Goal: Find specific page/section: Find specific page/section

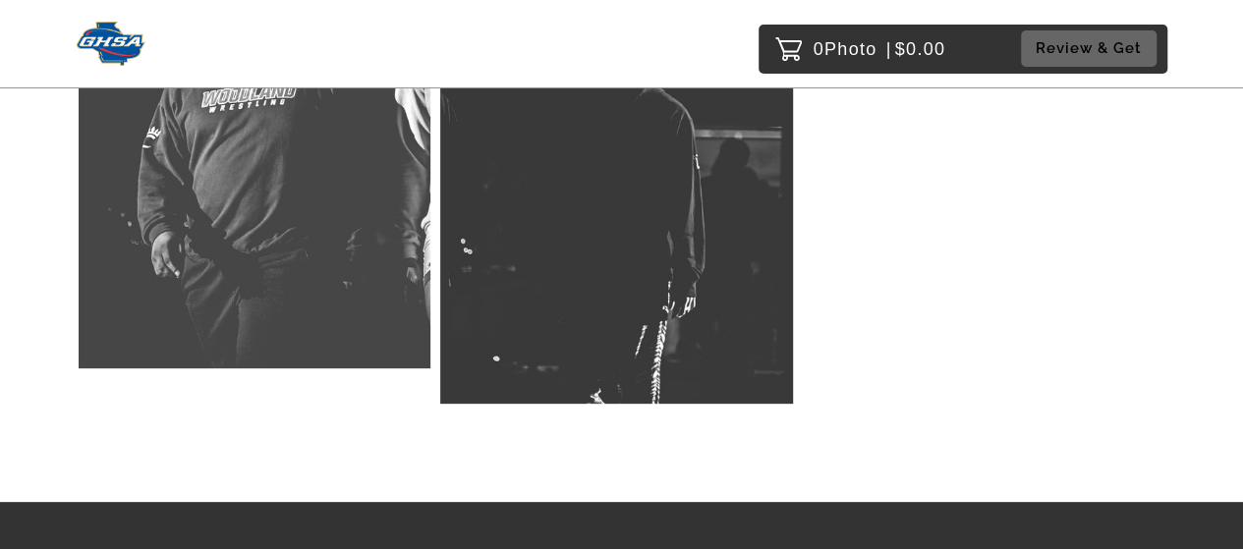
scroll to position [26380, 0]
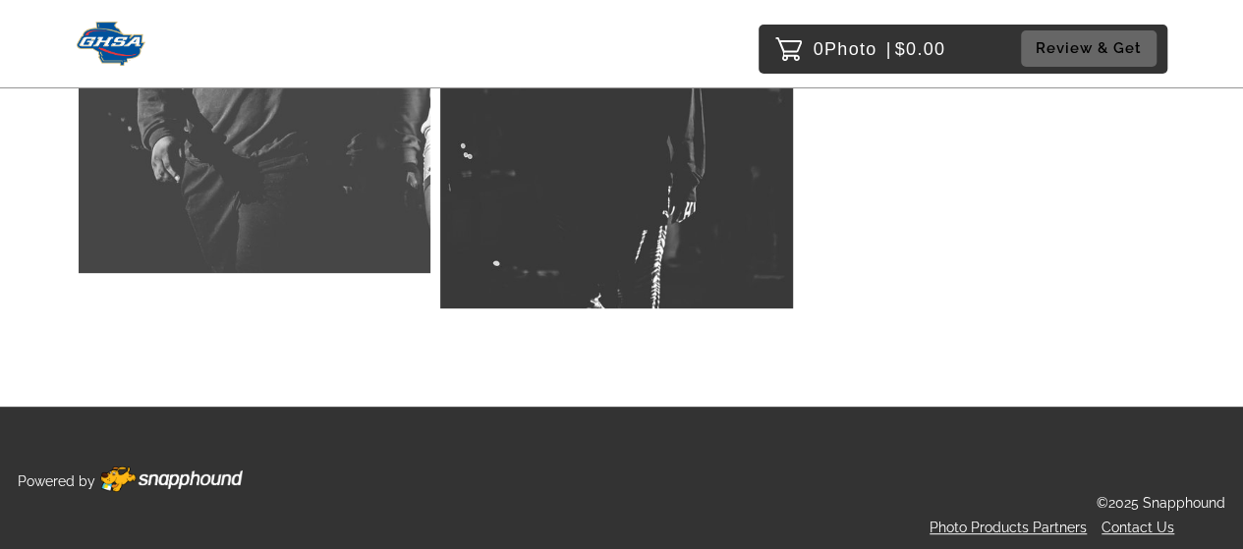
click at [188, 470] on img at bounding box center [171, 480] width 142 height 26
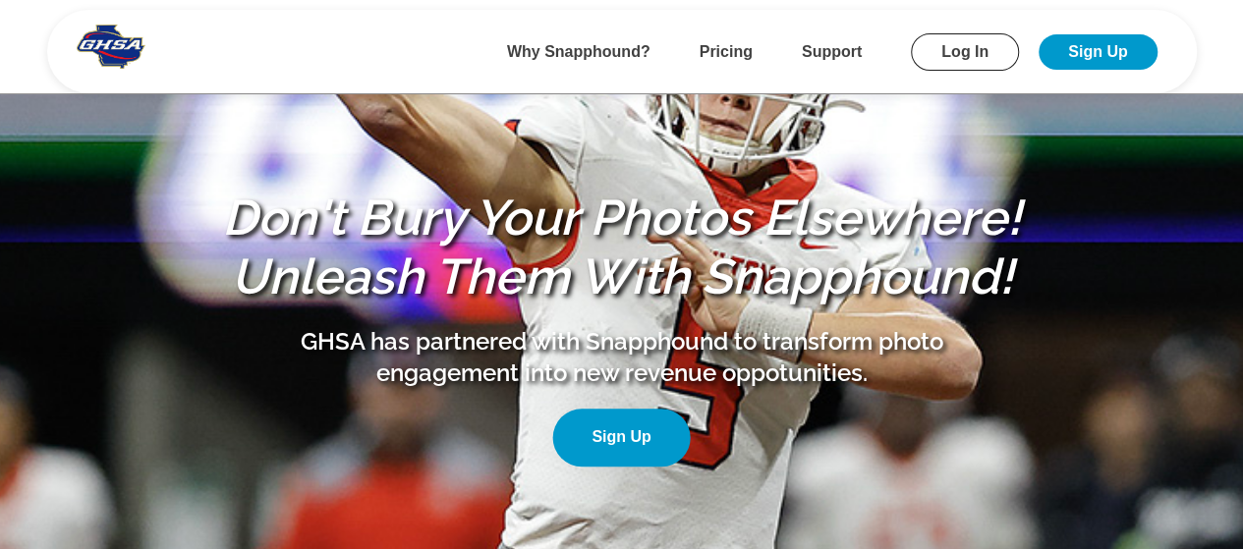
scroll to position [314, 0]
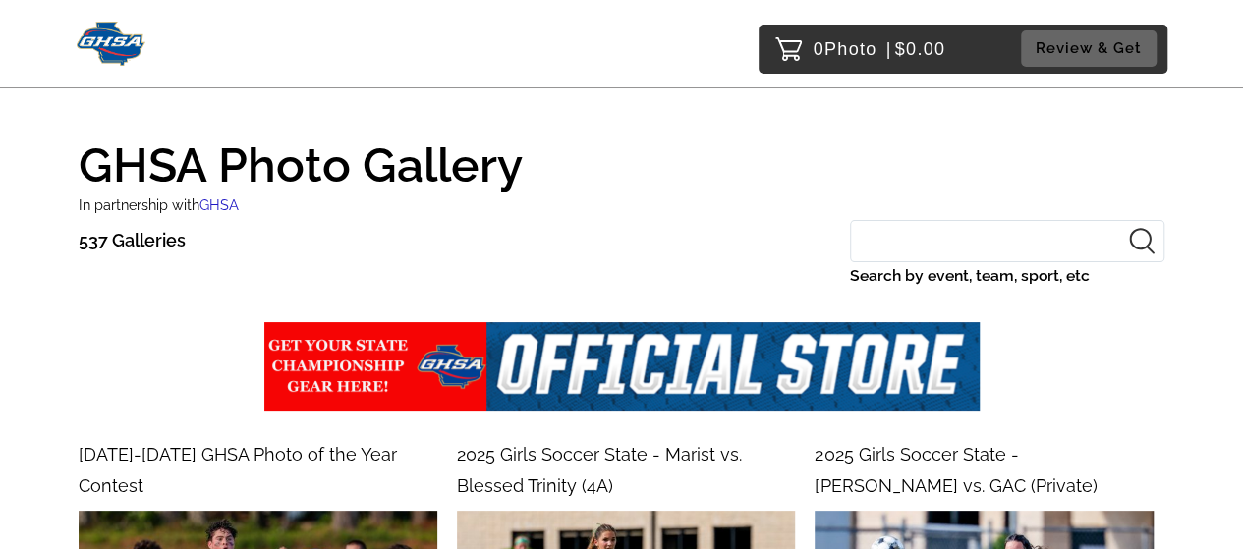
click at [881, 254] on input "Search by event, team, sport, etc" at bounding box center [1007, 241] width 314 height 42
type input "wrestling"
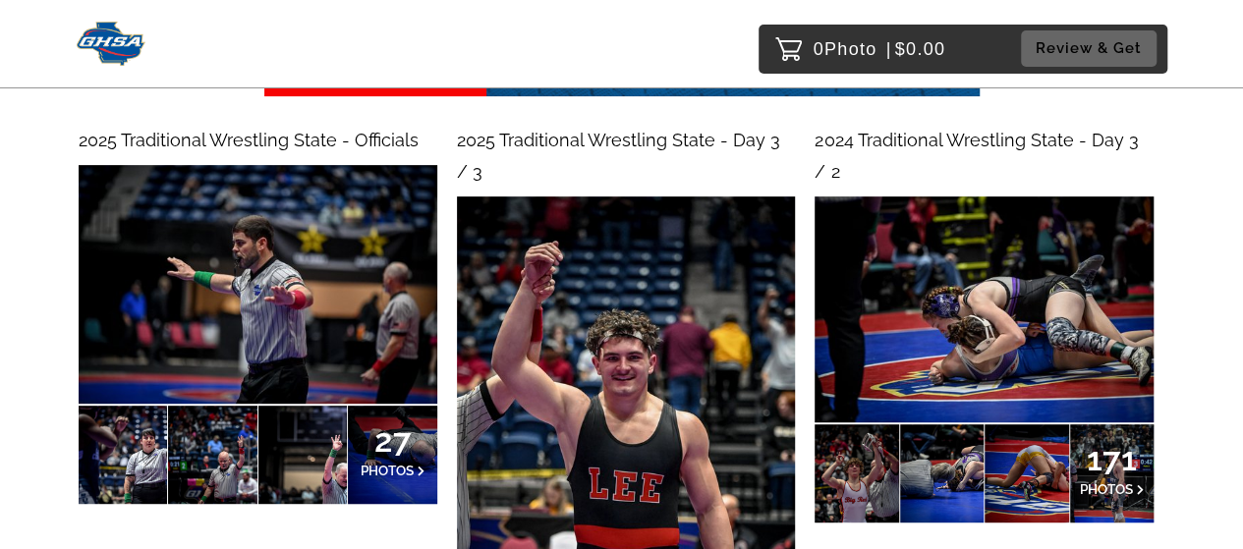
scroll to position [393, 0]
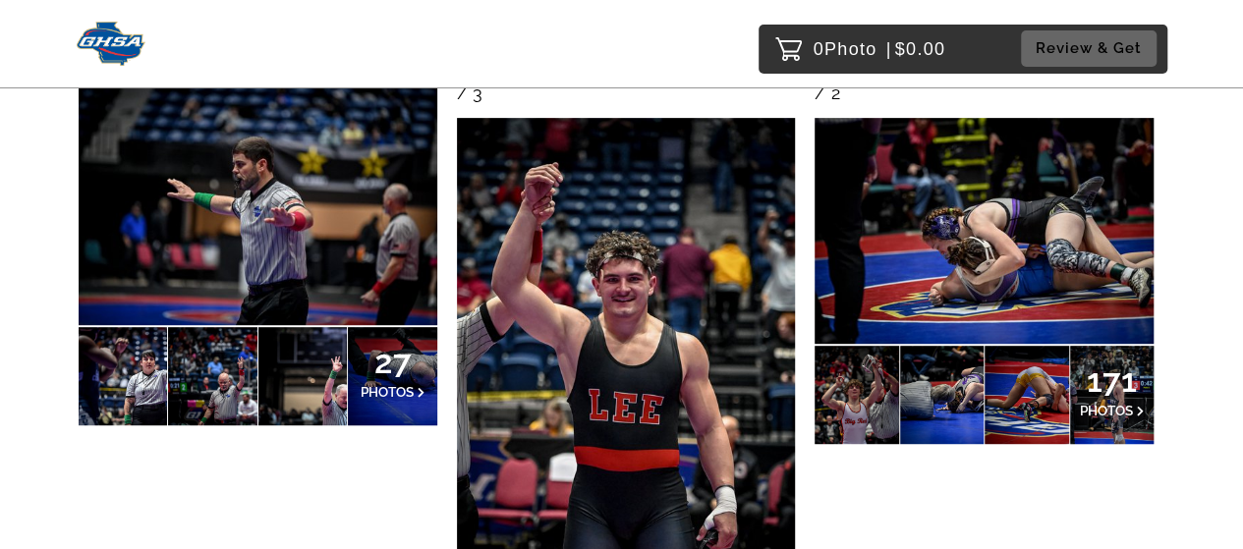
click at [1099, 378] on span "171" at bounding box center [1111, 380] width 65 height 12
click at [289, 230] on img at bounding box center [258, 205] width 359 height 239
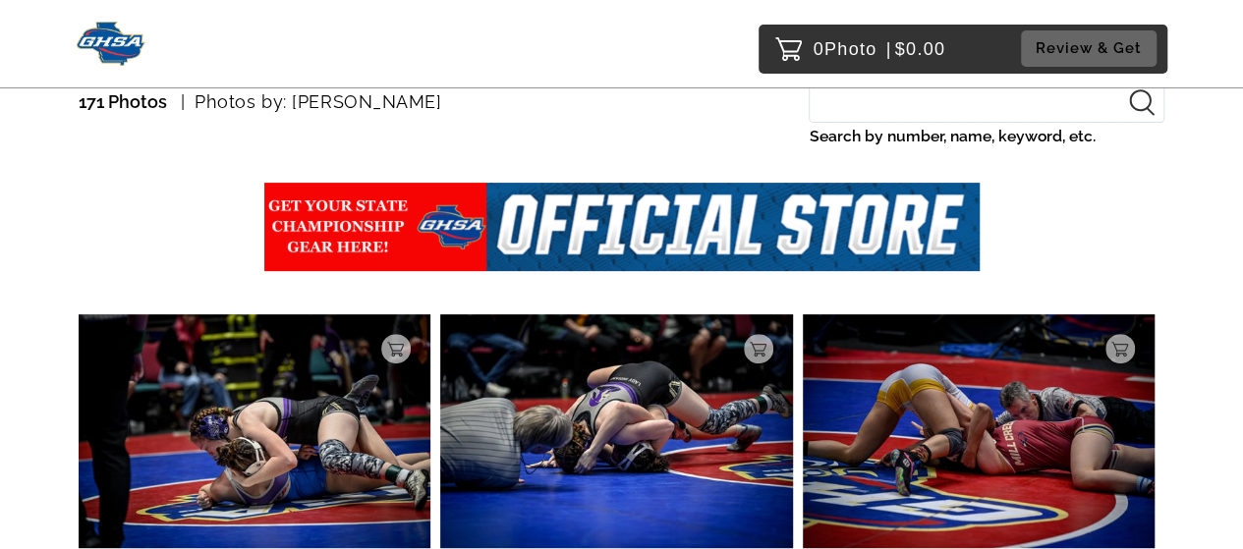
scroll to position [27, 0]
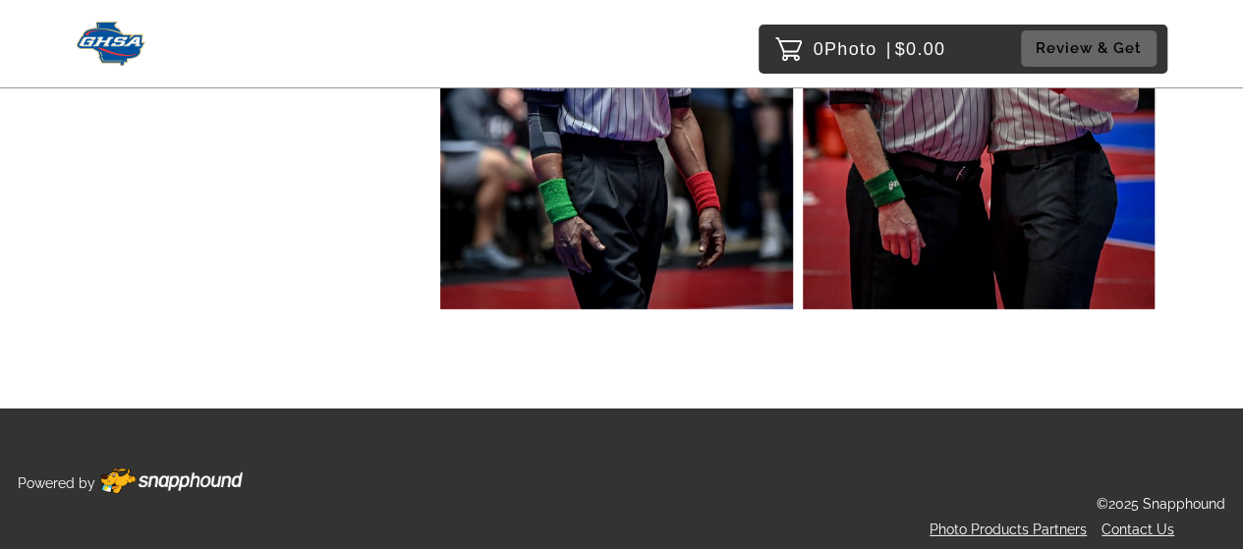
scroll to position [2826, 0]
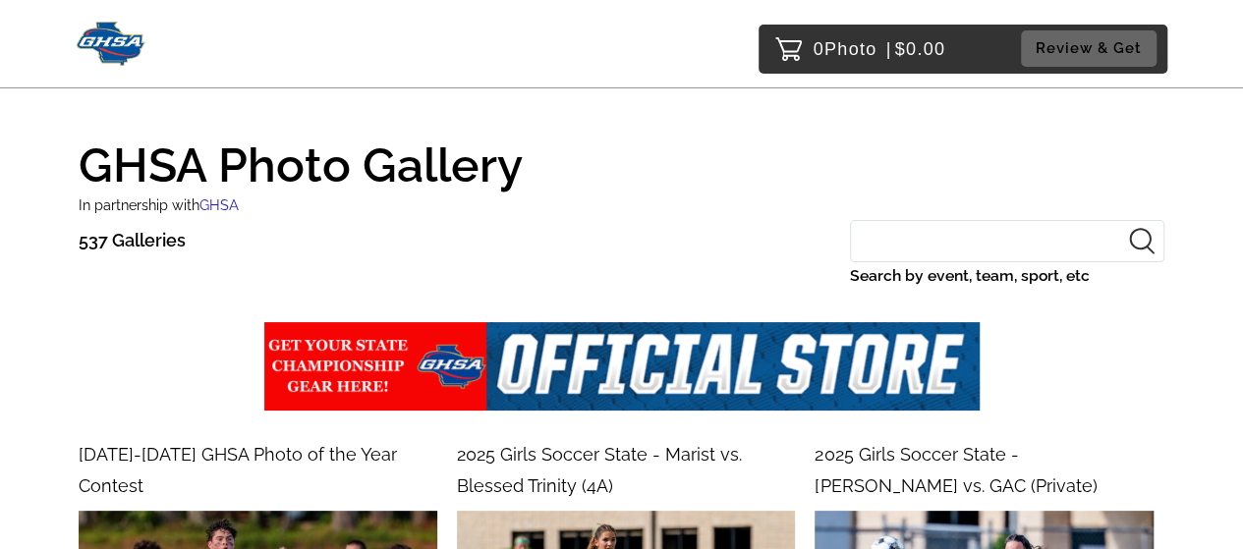
click at [1000, 237] on input "Search by event, team, sport, etc" at bounding box center [1007, 241] width 314 height 42
type input "wrestling"
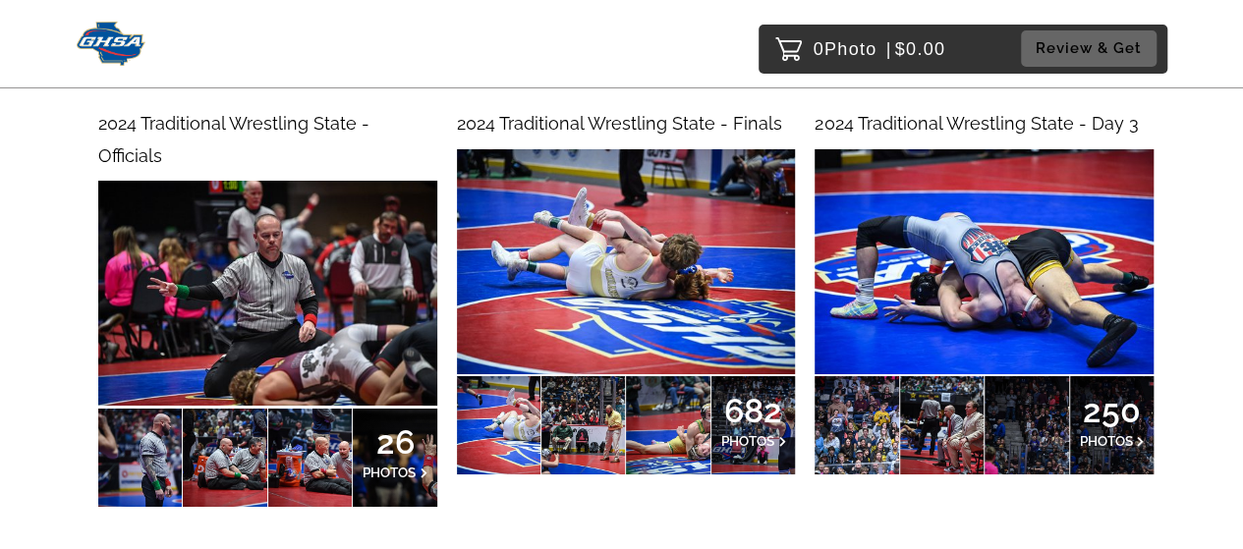
scroll to position [3431, 0]
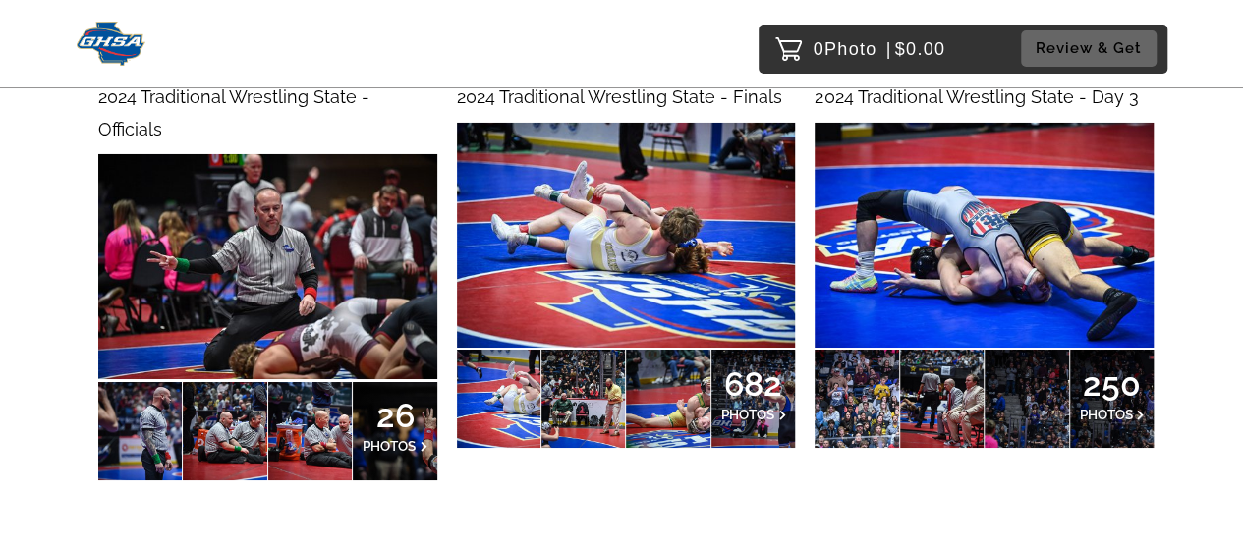
click at [762, 386] on span "682" at bounding box center [753, 384] width 65 height 12
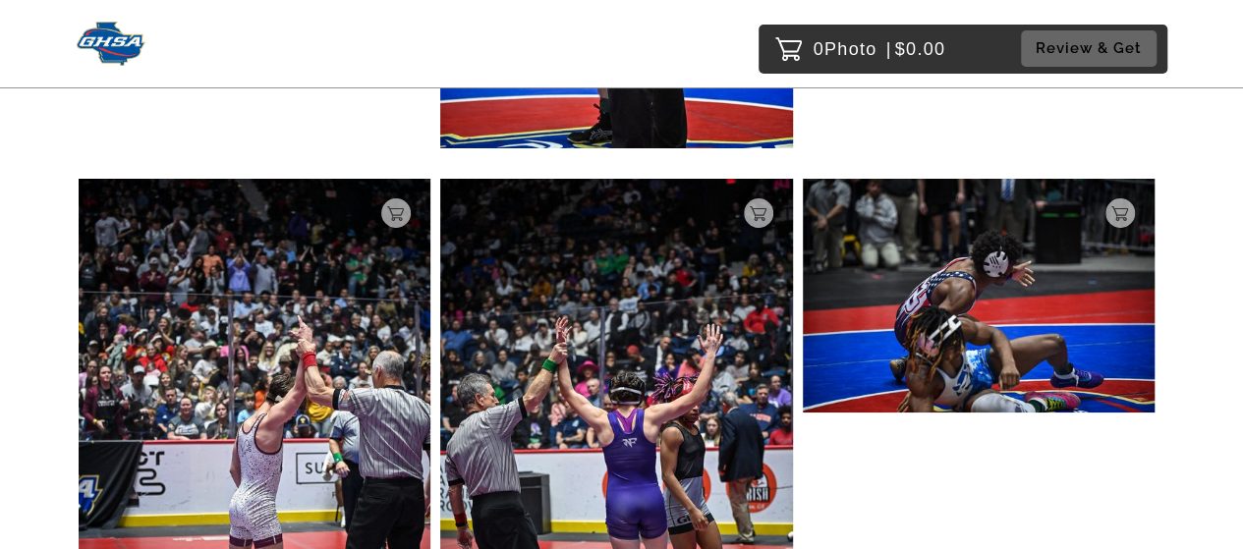
scroll to position [29777, 0]
